Goal: Information Seeking & Learning: Learn about a topic

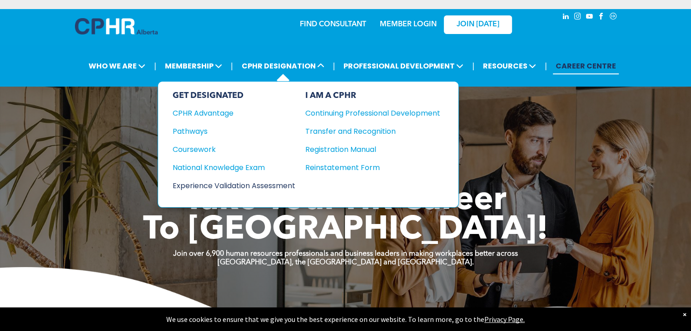
click at [250, 186] on div "Experience Validation Assessment" at bounding box center [228, 185] width 110 height 11
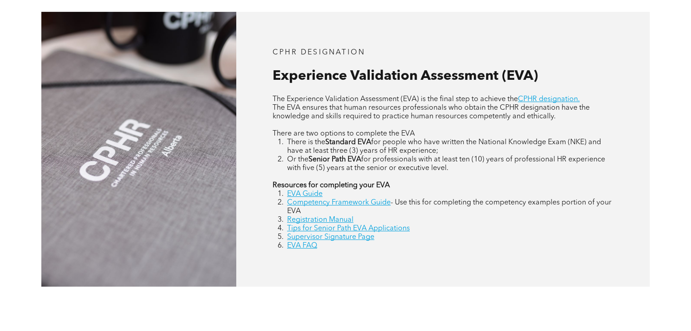
scroll to position [409, 0]
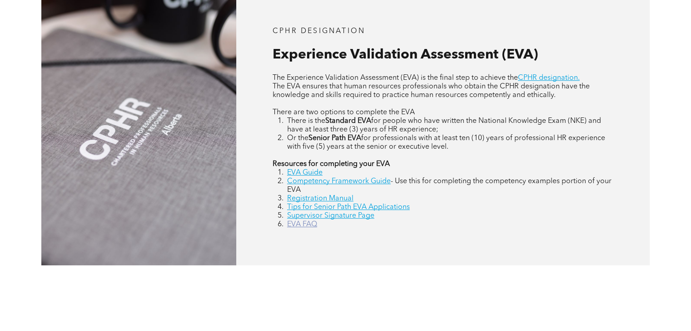
click at [312, 228] on link "EVA FAQ" at bounding box center [302, 224] width 30 height 7
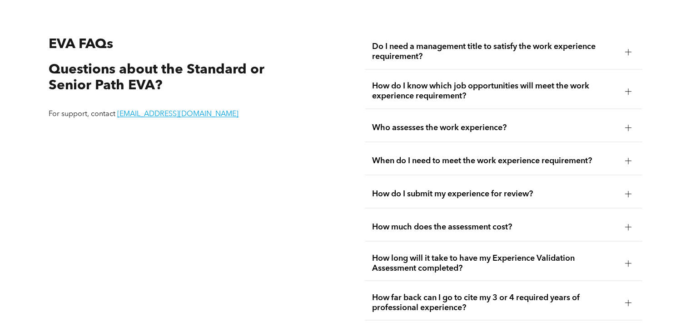
scroll to position [1598, 0]
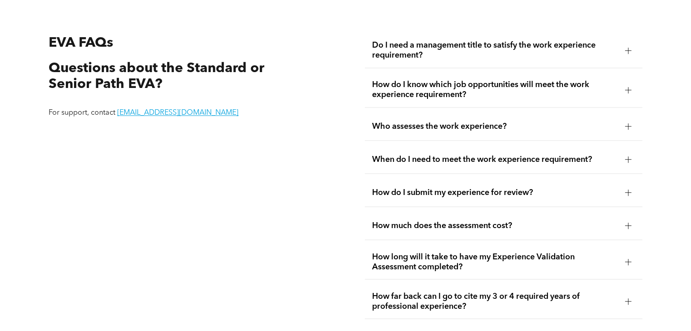
click at [392, 89] on span "How do I know which job opportunities will meet the work experience requirement?" at bounding box center [494, 90] width 245 height 20
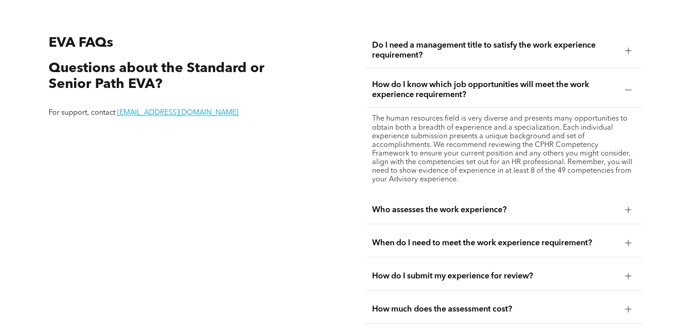
click at [392, 89] on span "How do I know which job opportunities will meet the work experience requirement?" at bounding box center [494, 90] width 245 height 20
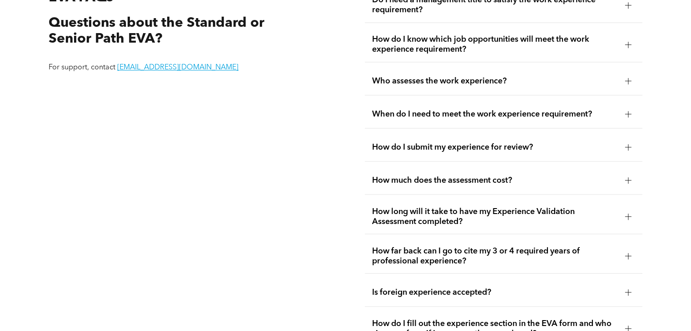
scroll to position [1644, 0]
click at [415, 142] on span "How do I submit my experience for review?" at bounding box center [494, 147] width 245 height 10
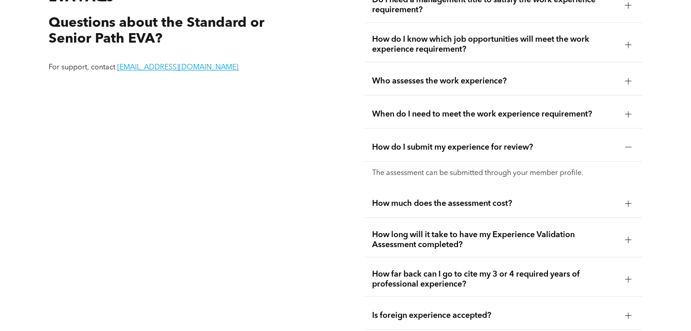
click at [415, 142] on span "How do I submit my experience for review?" at bounding box center [494, 147] width 245 height 10
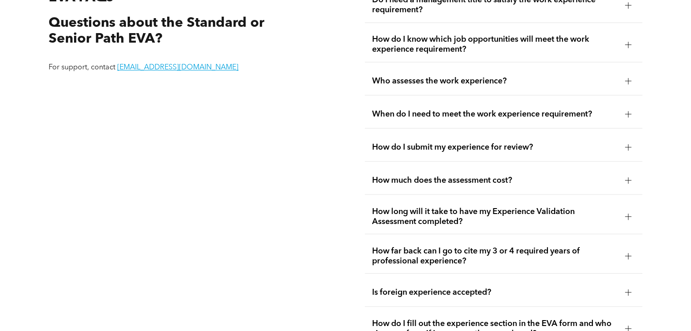
scroll to position [1689, 0]
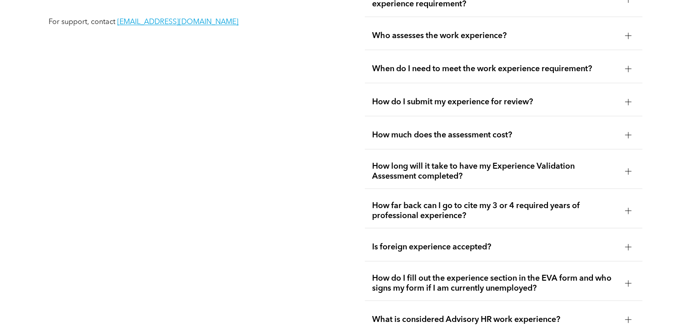
click at [415, 142] on div "How much does the assessment cost?" at bounding box center [503, 135] width 277 height 29
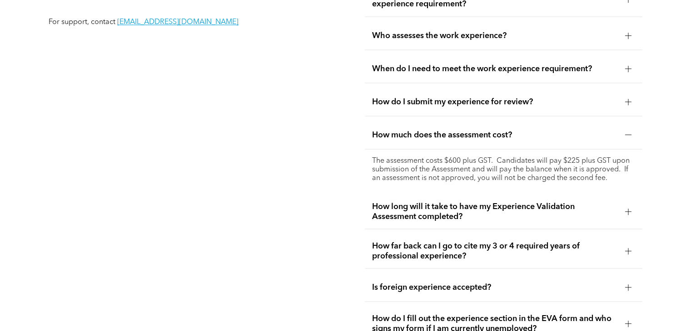
click at [430, 209] on span "How long will it take to have my Experience Validation Assessment completed?" at bounding box center [494, 212] width 245 height 20
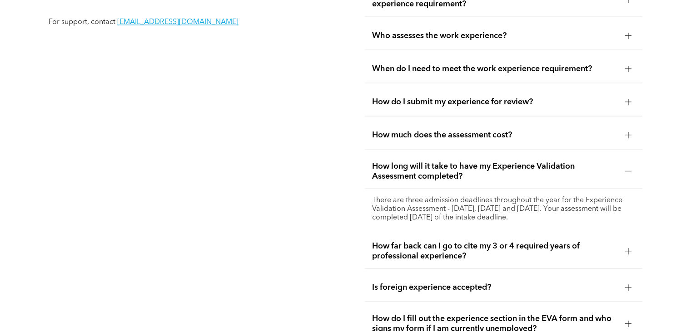
drag, startPoint x: 369, startPoint y: 196, endPoint x: 598, endPoint y: 220, distance: 230.6
click at [598, 220] on div "There are three admission deadlines throughout the year for the Experience Vali…" at bounding box center [503, 209] width 277 height 40
copy p "There are three admission deadlines throughout the year for the Experience Vali…"
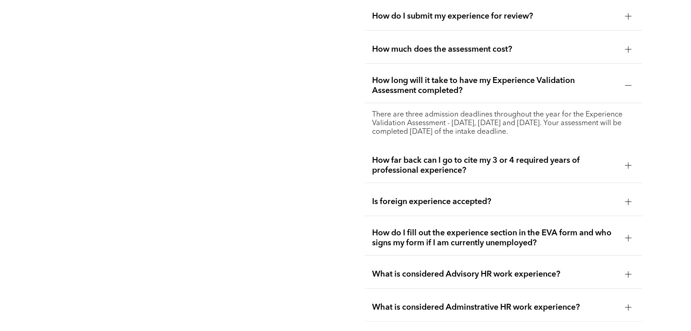
scroll to position [1780, 0]
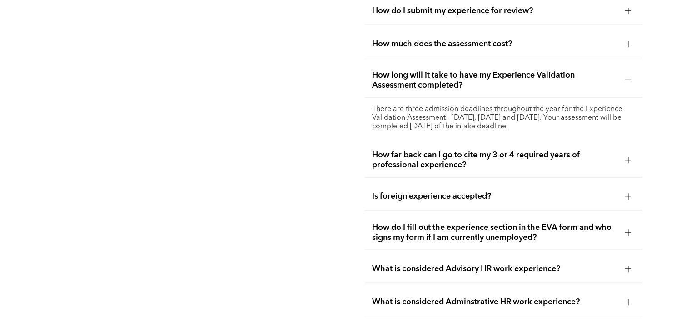
click at [572, 158] on span "How far back can I go to cite my 3 or 4 required years of professional experien…" at bounding box center [494, 160] width 245 height 20
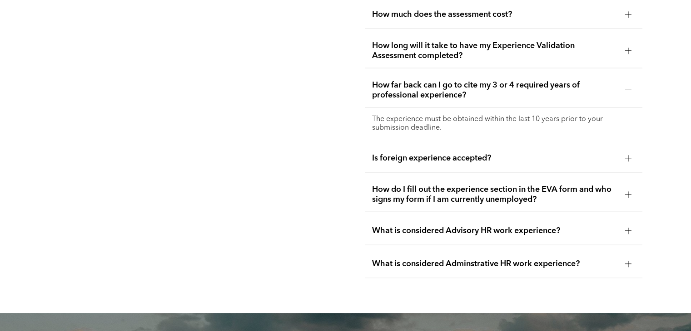
scroll to position [1825, 0]
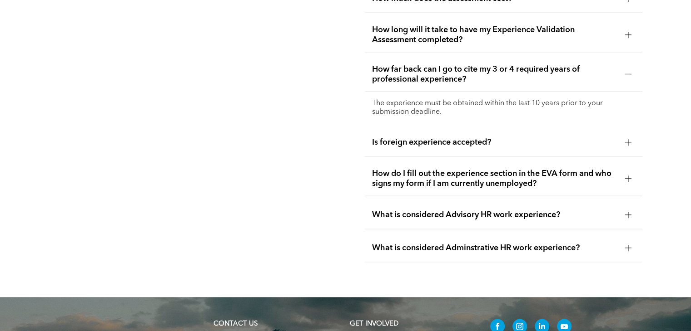
click at [580, 150] on div "Is foreign experience accepted?" at bounding box center [503, 143] width 277 height 29
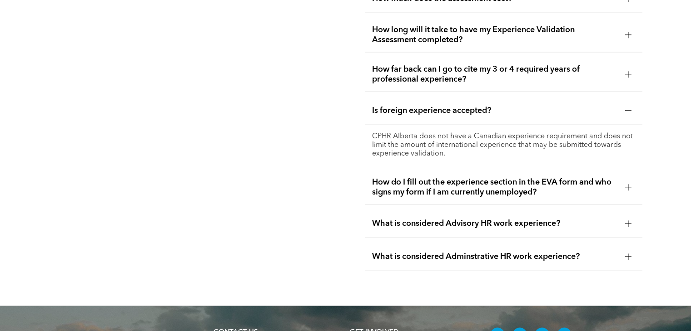
click at [547, 184] on span "How do I fill out the experience section in the EVA form and who signs my form …" at bounding box center [494, 188] width 245 height 20
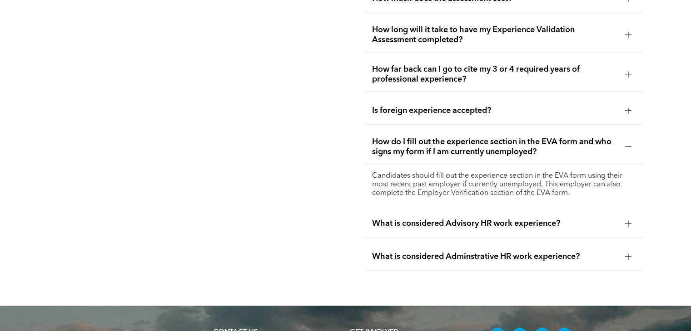
click at [543, 219] on span "What is considered Advisory HR work experience?" at bounding box center [494, 224] width 245 height 10
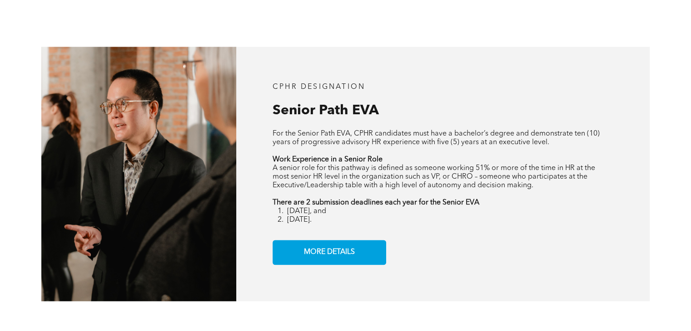
scroll to position [1008, 0]
